Goal: Information Seeking & Learning: Learn about a topic

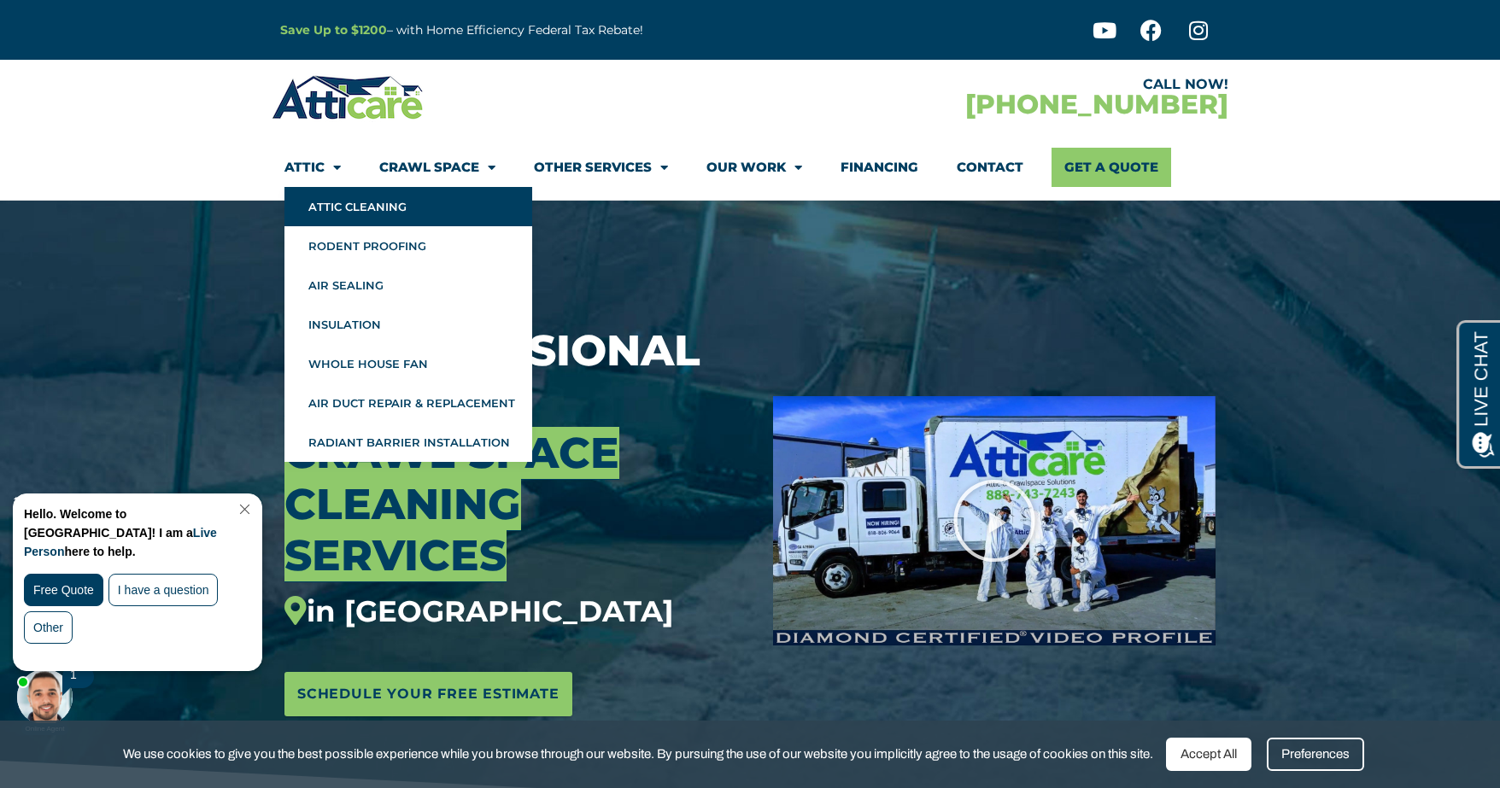
click at [346, 201] on link "Attic Cleaning" at bounding box center [408, 206] width 248 height 39
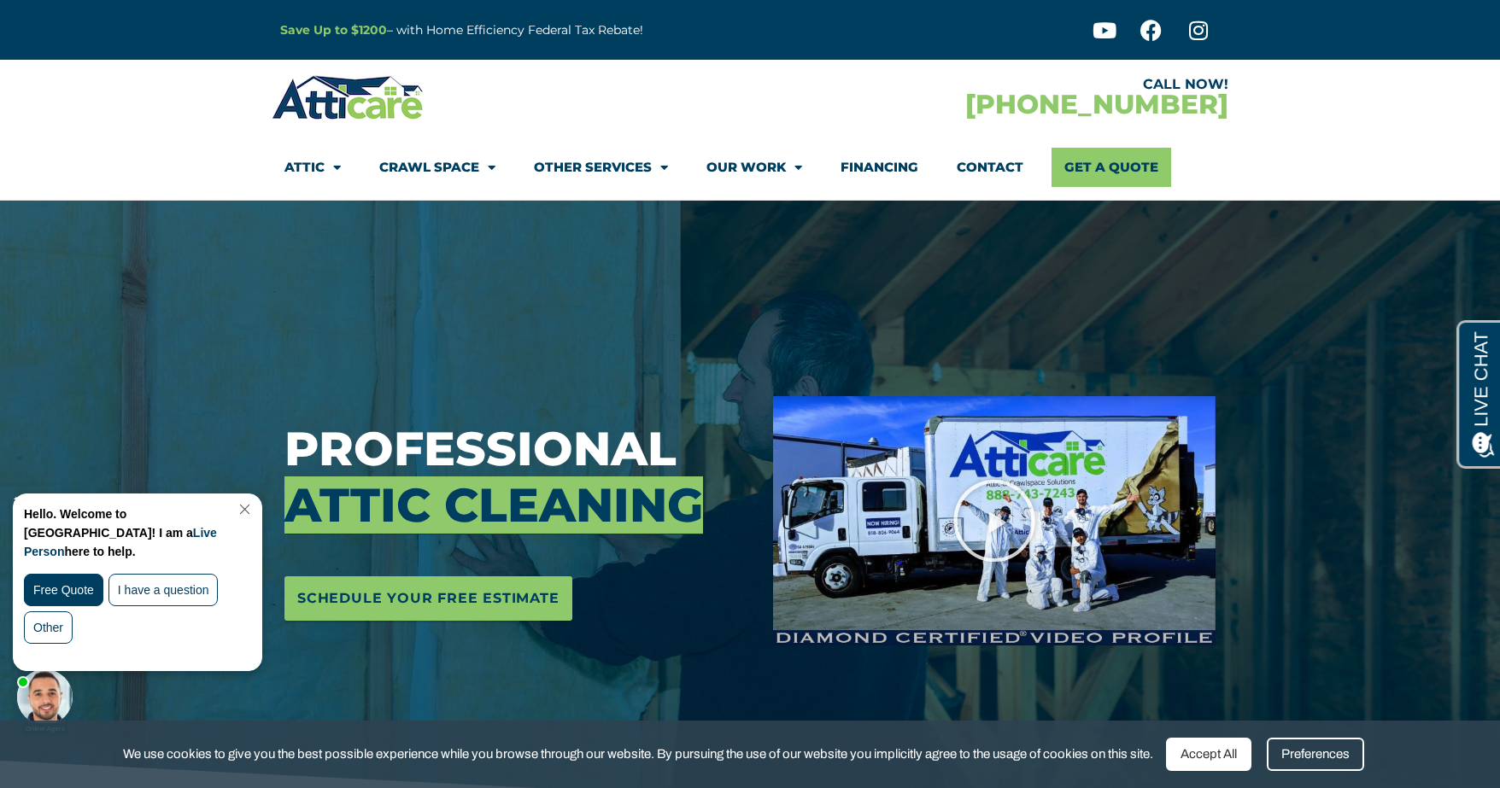
click at [254, 506] on link "Close Chat" at bounding box center [242, 509] width 23 height 13
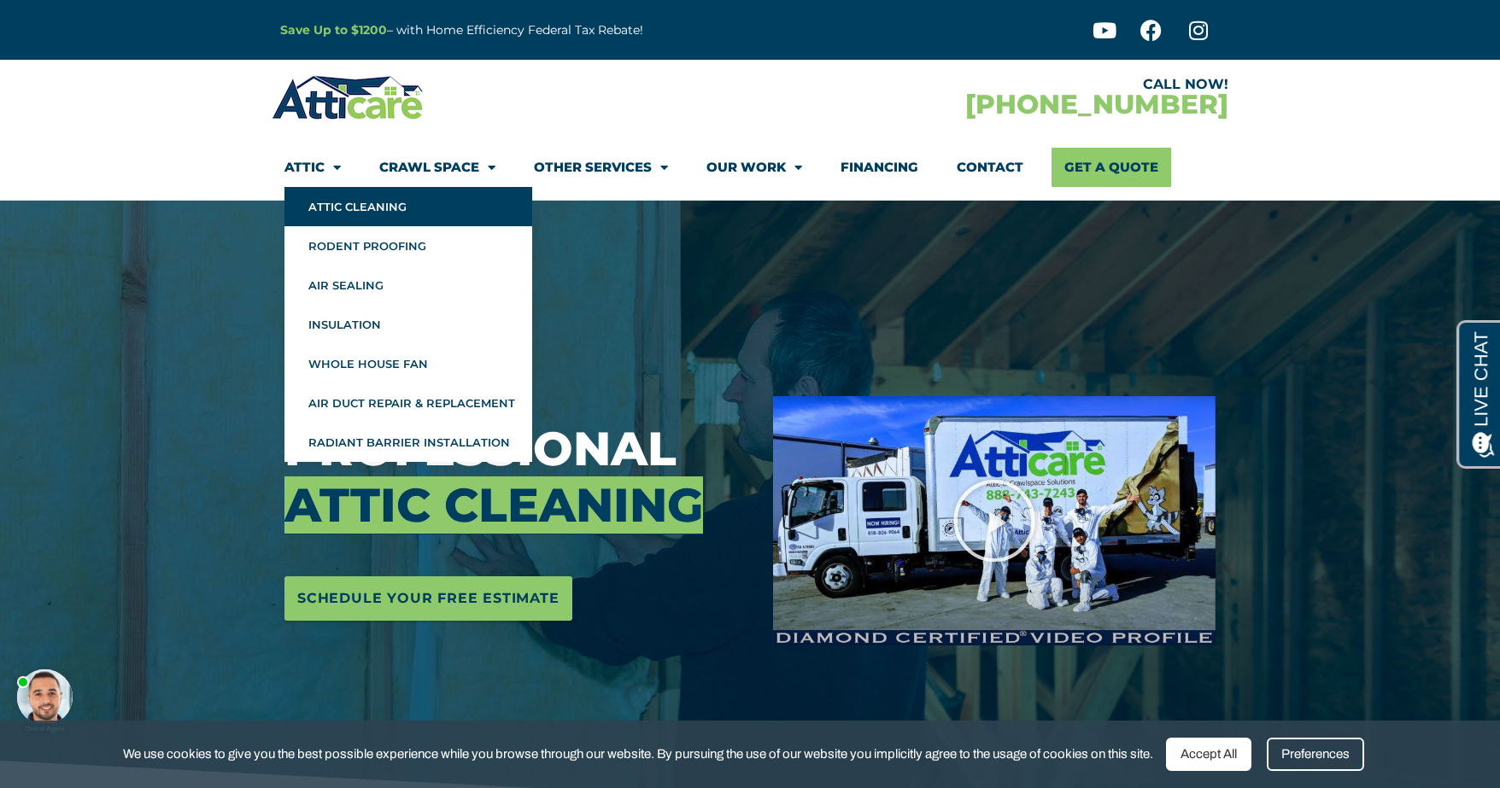
click at [338, 165] on span "Menu" at bounding box center [333, 168] width 16 height 30
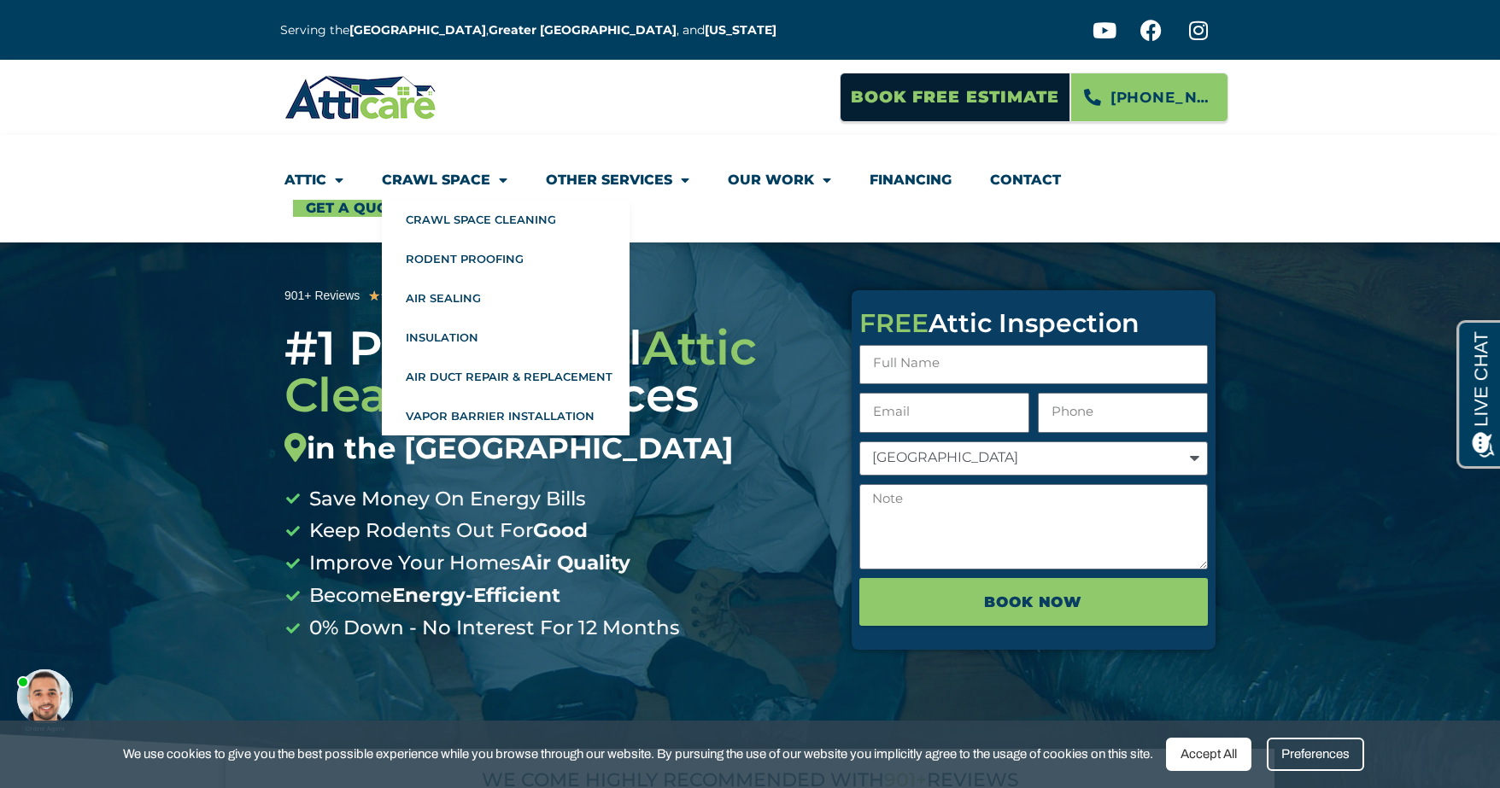
click at [447, 177] on link "Crawl Space" at bounding box center [445, 180] width 126 height 39
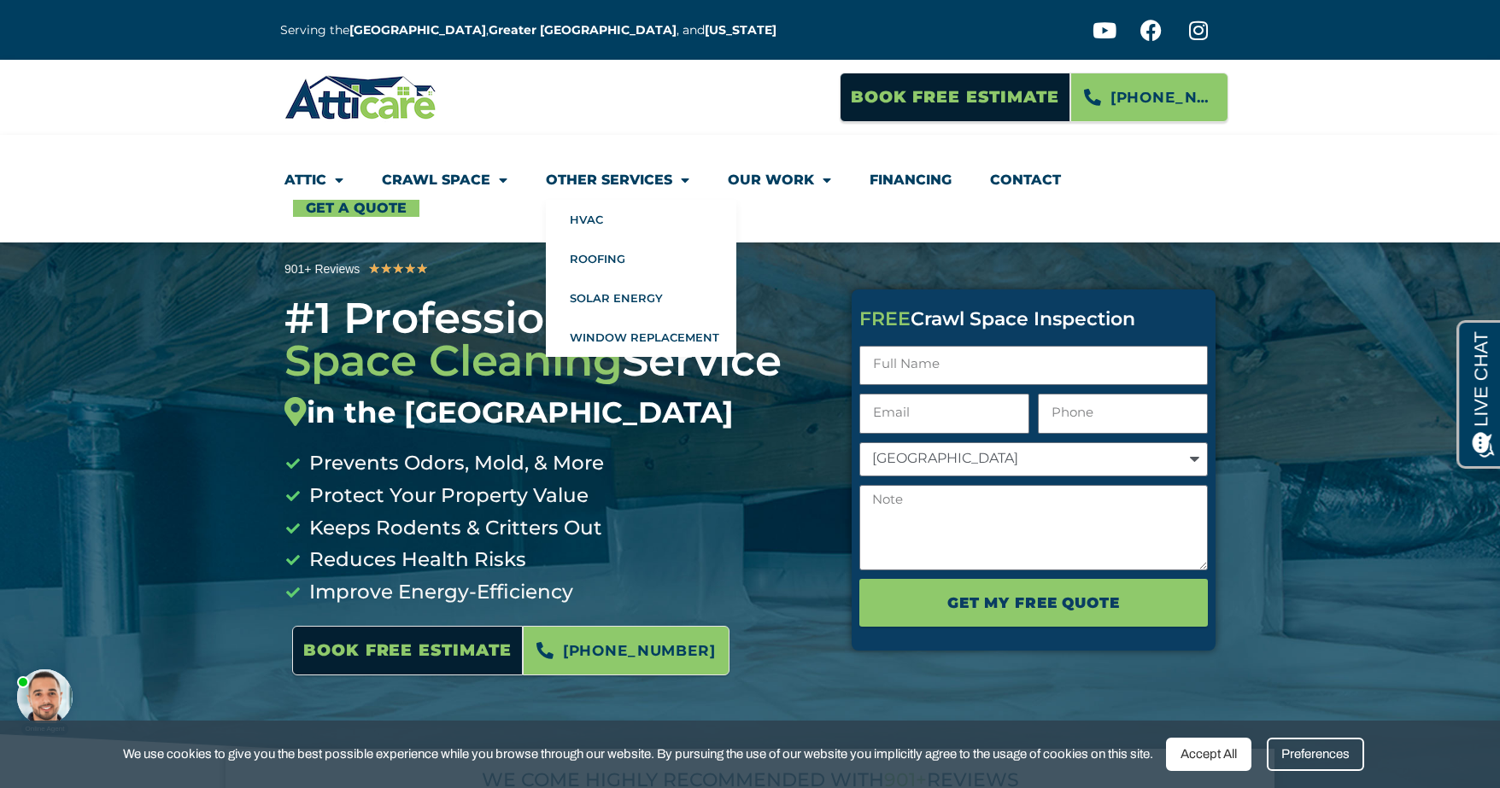
click at [660, 180] on link "Other Services" at bounding box center [617, 180] width 143 height 39
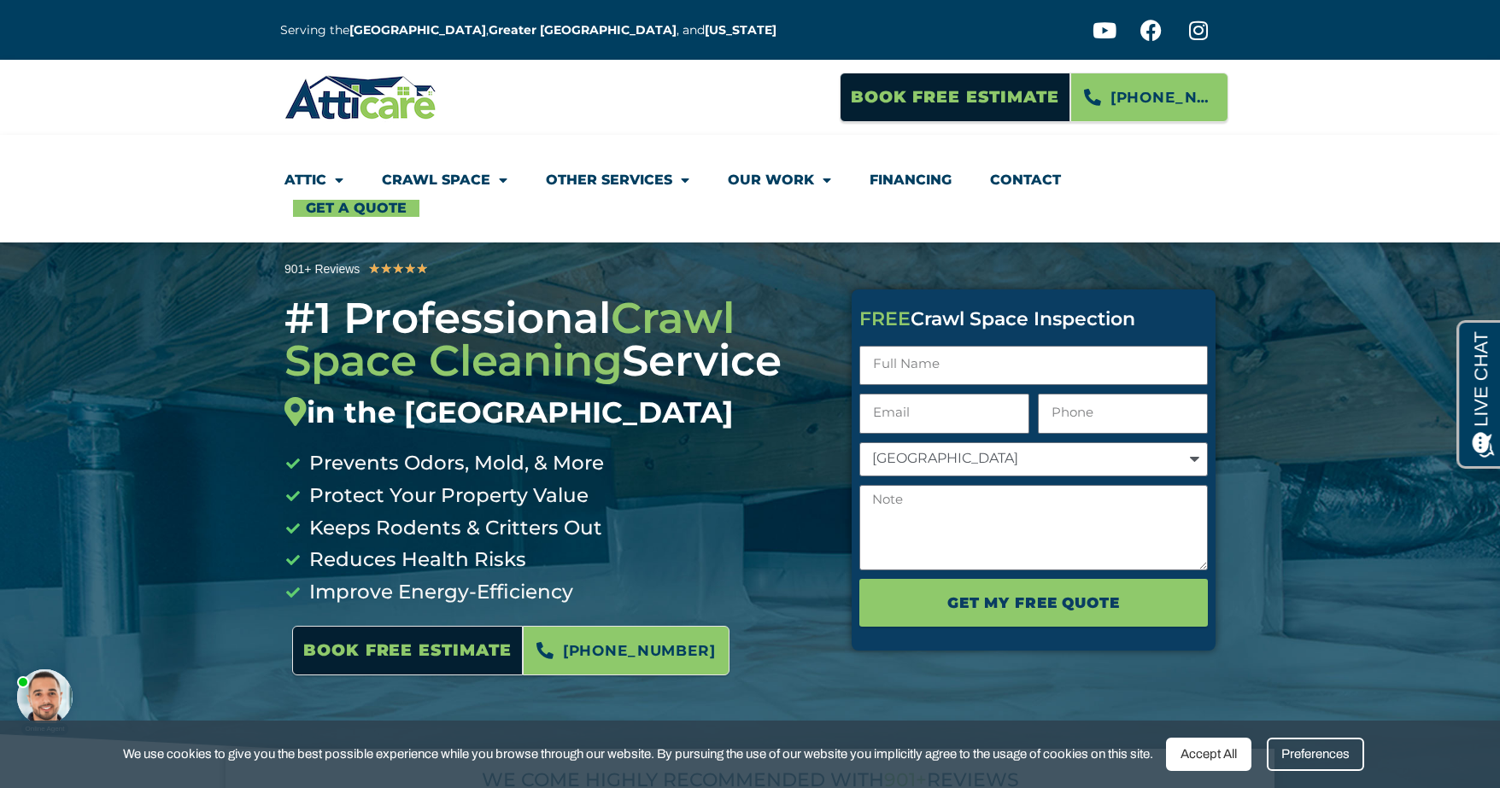
click at [660, 180] on link "Other Services" at bounding box center [617, 180] width 143 height 39
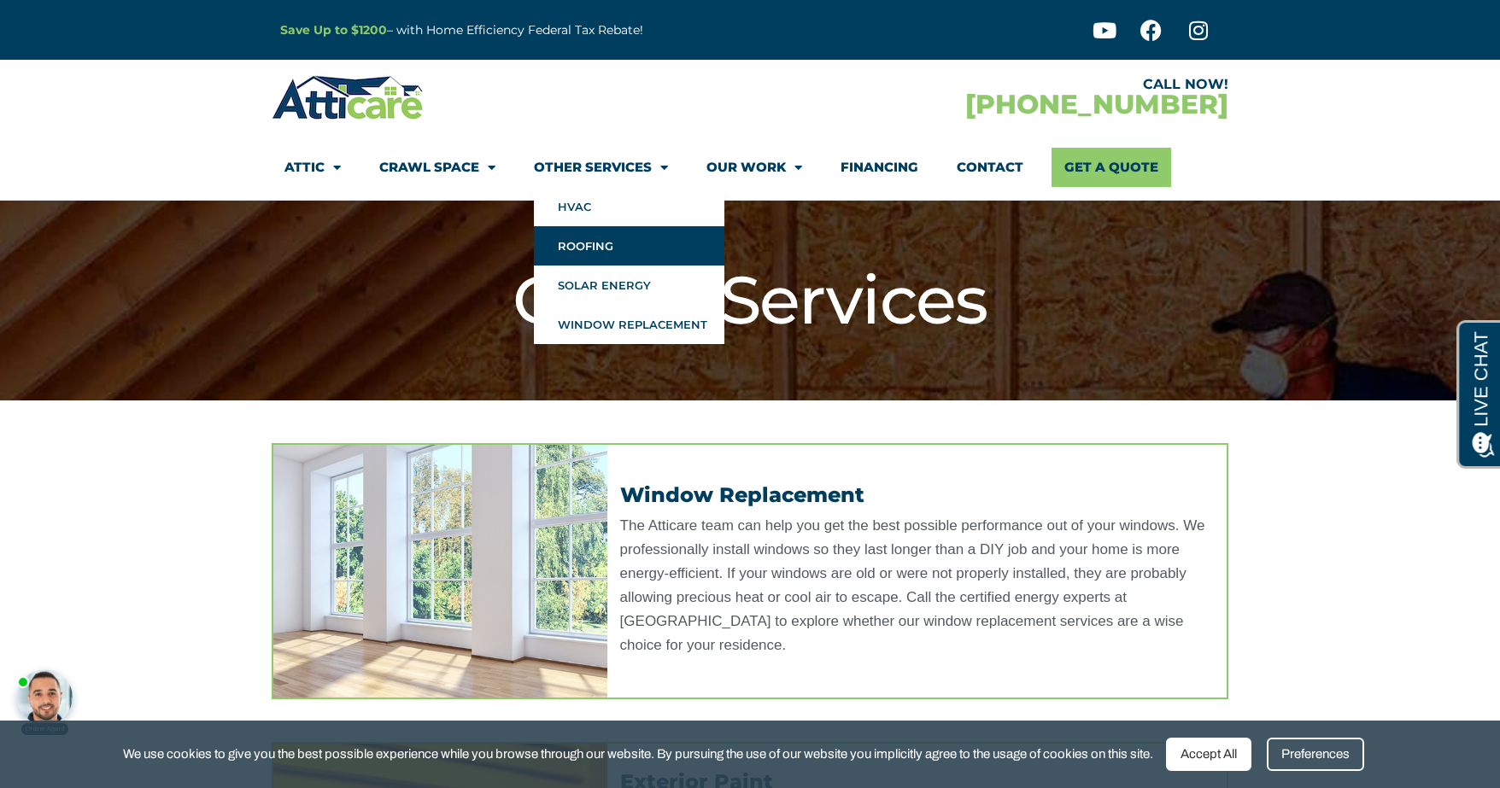
click at [593, 246] on link "Roofing" at bounding box center [629, 245] width 190 height 39
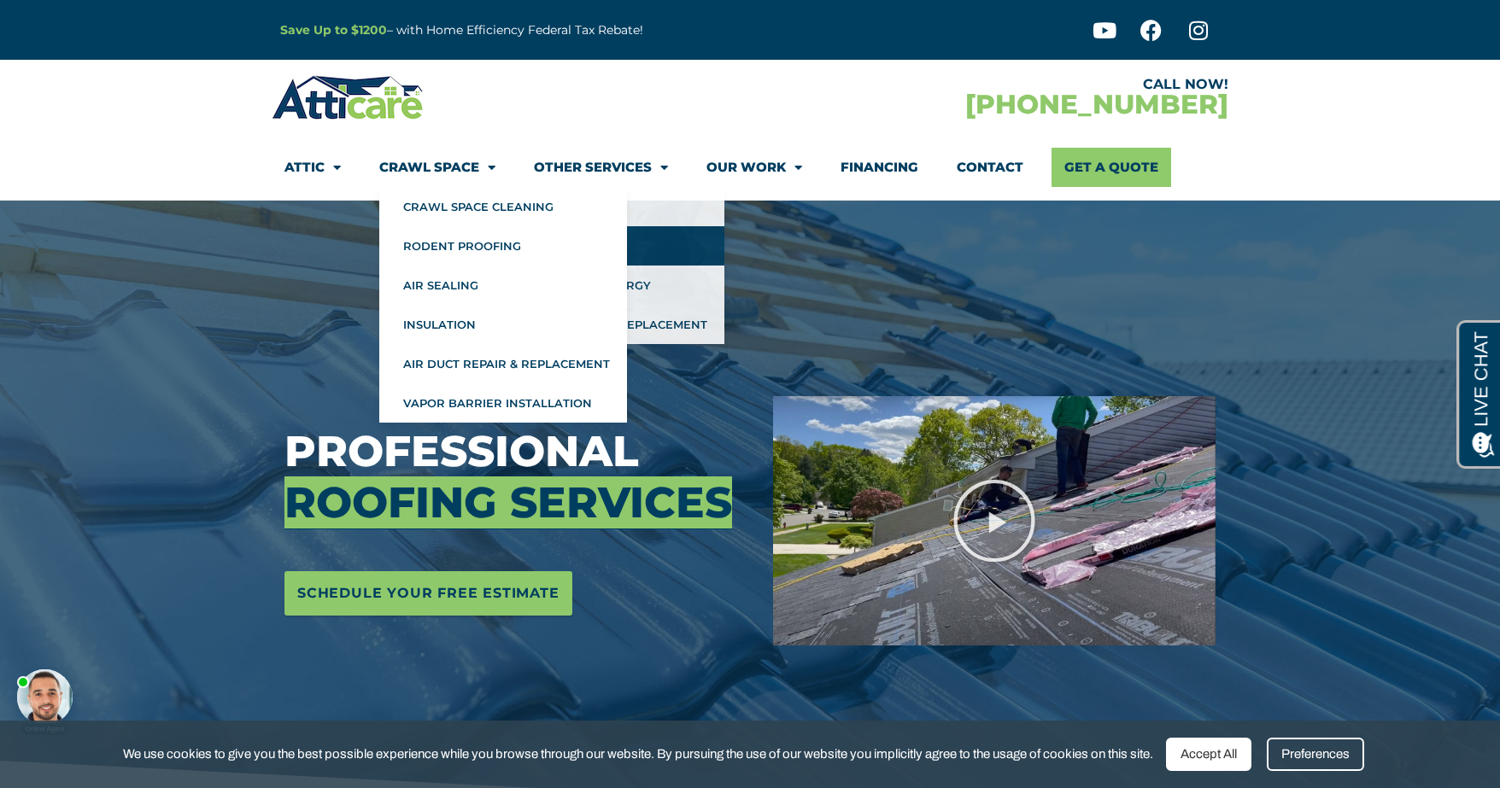
click at [482, 164] on span "Menu" at bounding box center [487, 168] width 16 height 30
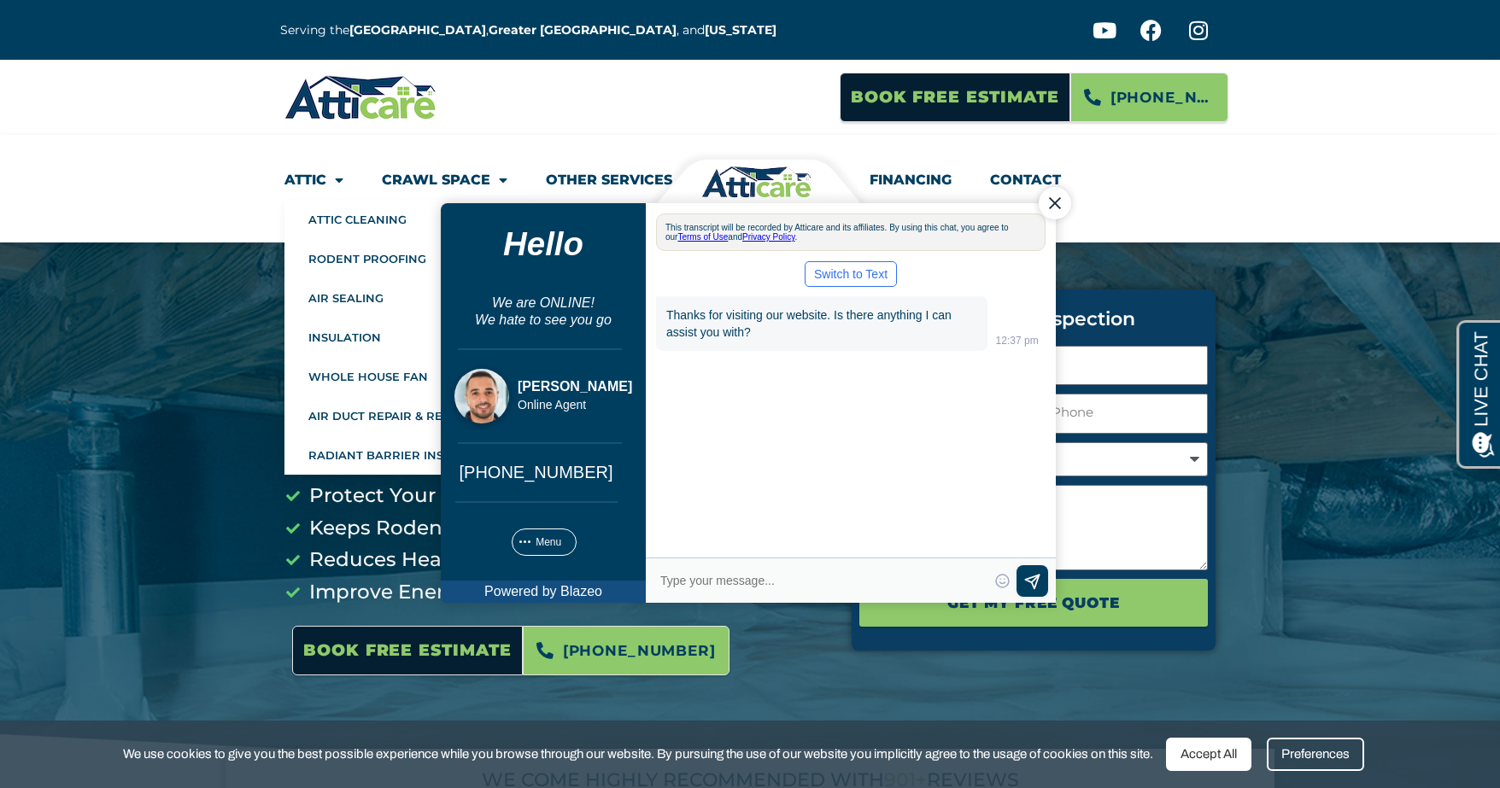
click at [340, 177] on span "Menu" at bounding box center [334, 180] width 17 height 31
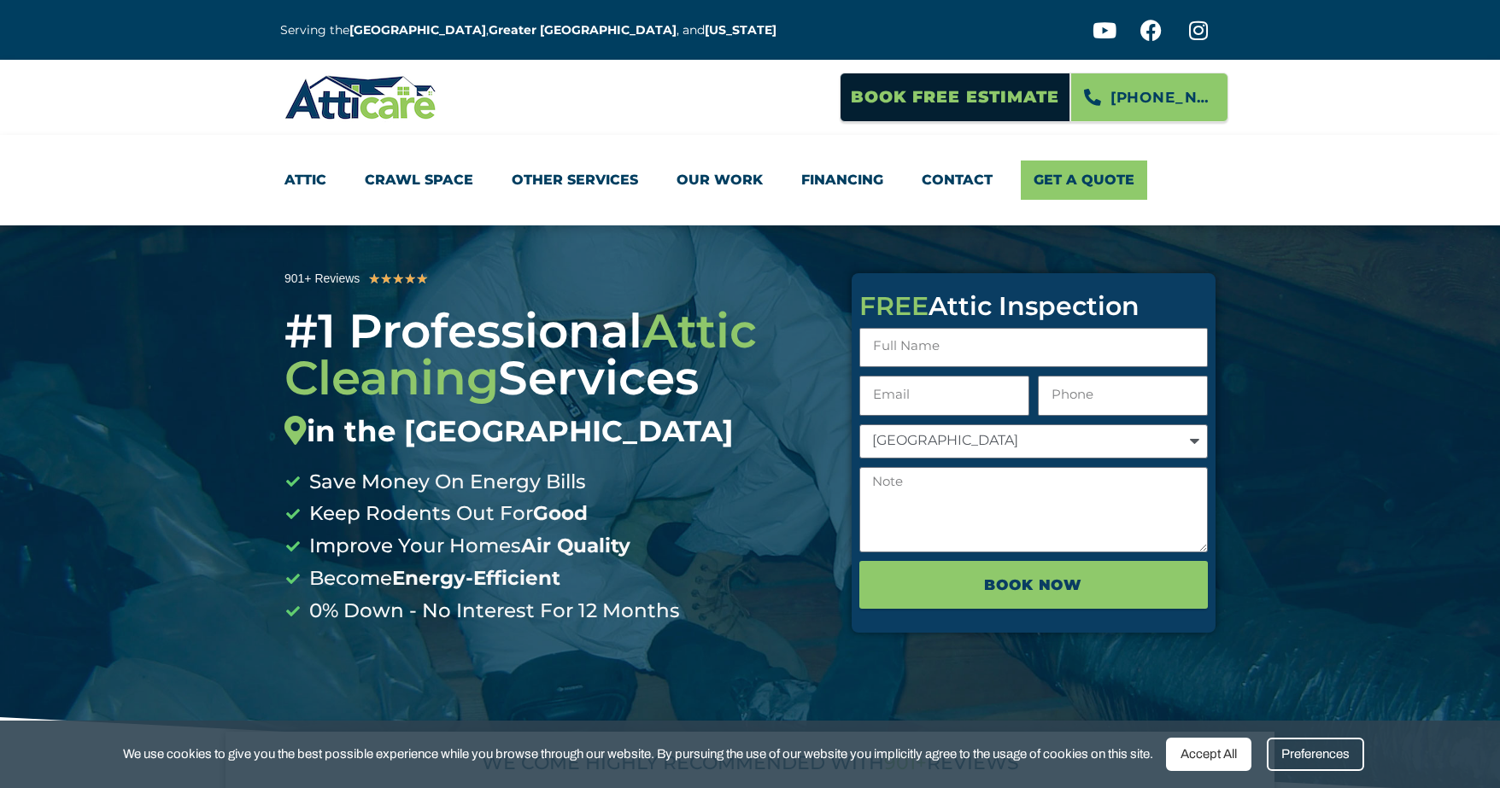
click at [340, 177] on li "Attic Attic Cleaning Rodent Proofing Air Sealing Insulation Whole House Fan Air…" at bounding box center [314, 180] width 61 height 39
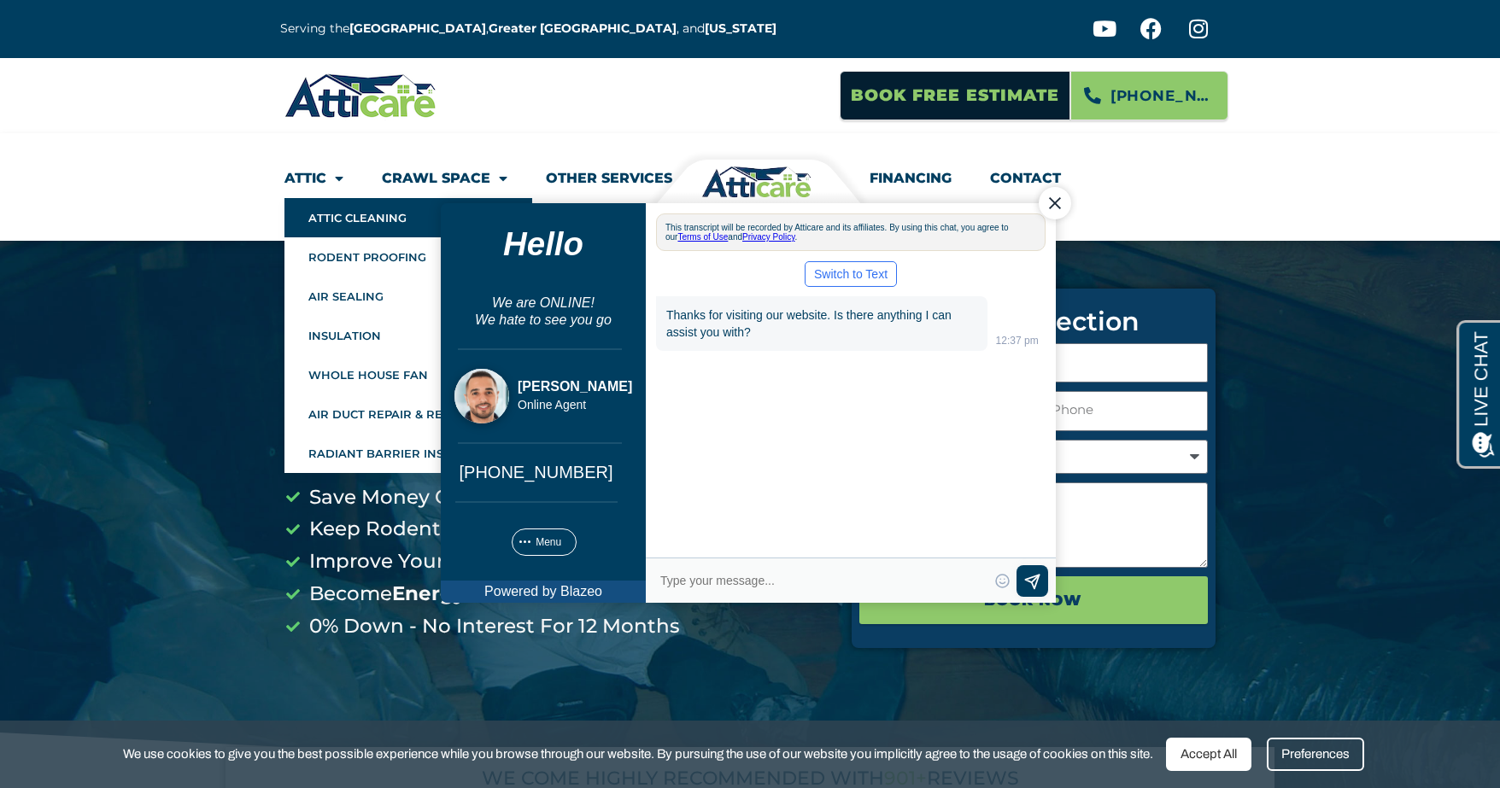
scroll to position [1, 0]
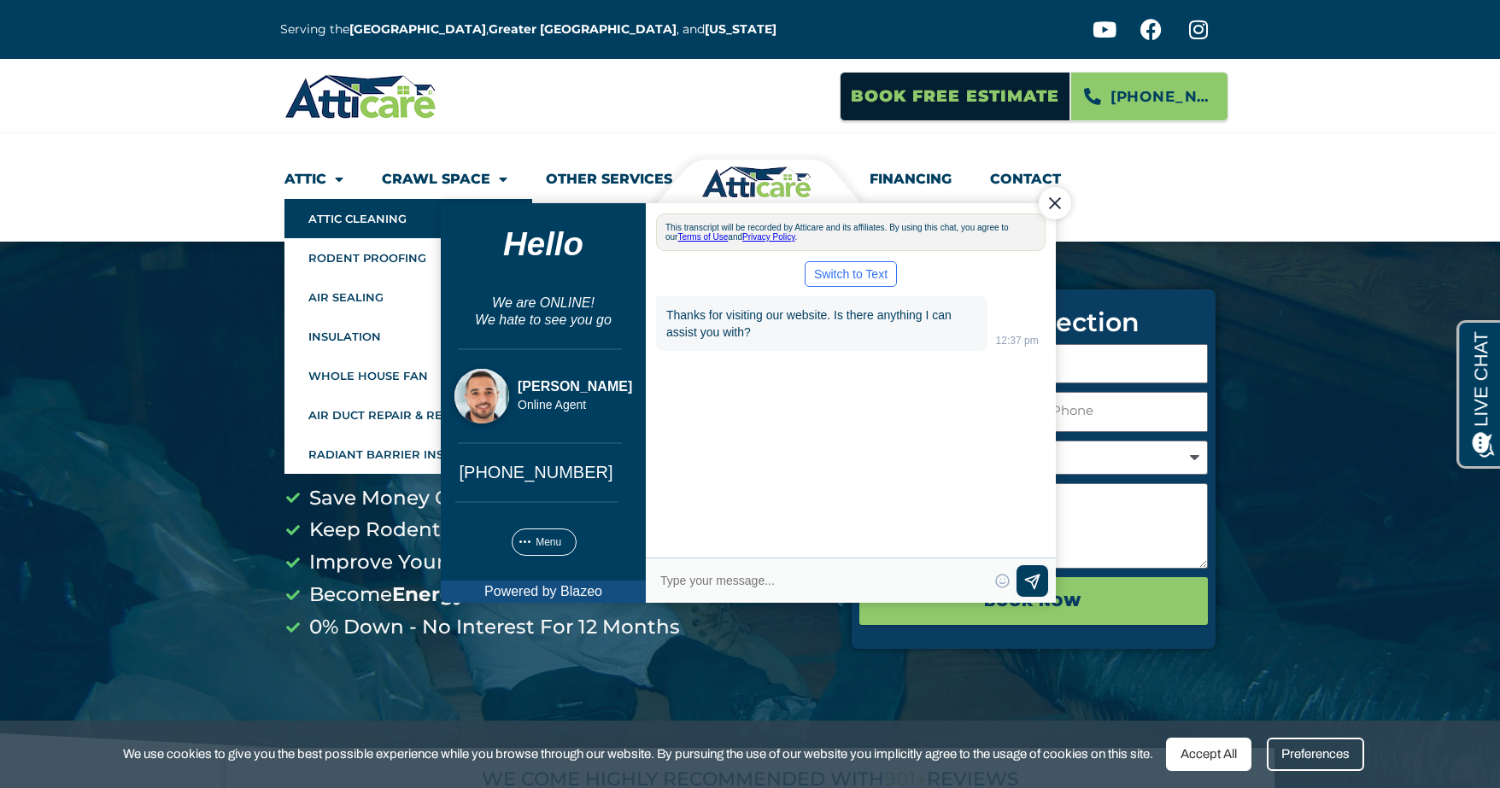
click at [351, 219] on link "Attic Cleaning" at bounding box center [408, 218] width 248 height 39
